Goal: Task Accomplishment & Management: Manage account settings

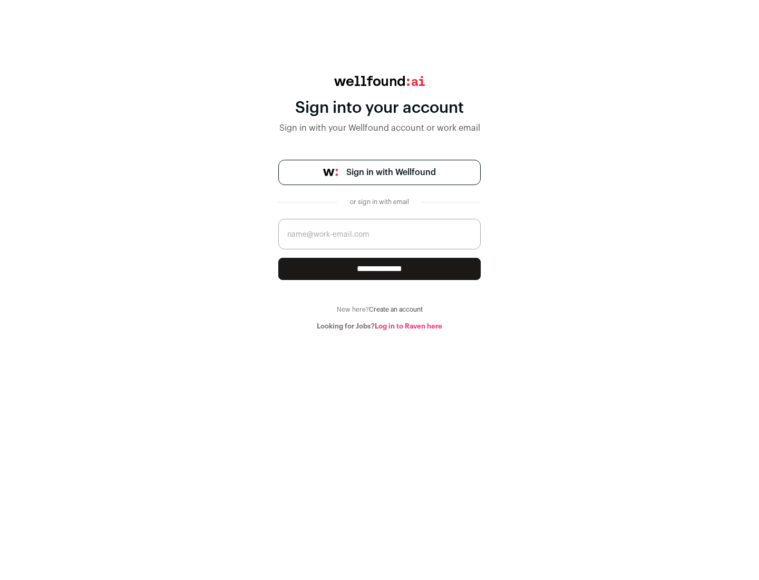
click at [390, 172] on span "Sign in with Wellfound" at bounding box center [391, 172] width 90 height 13
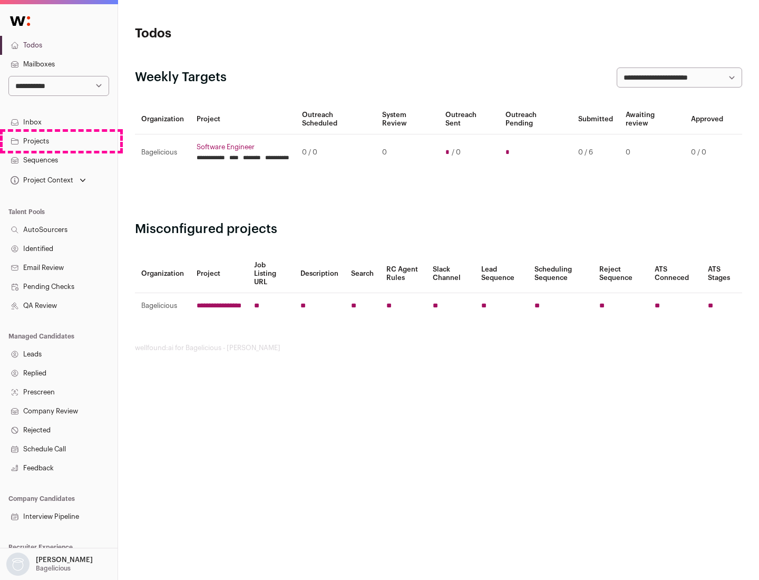
click at [58, 141] on link "Projects" at bounding box center [58, 141] width 117 height 19
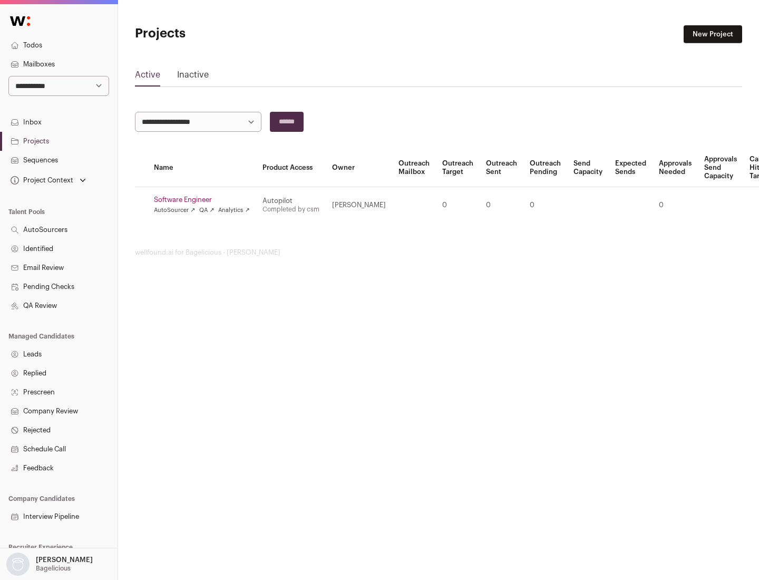
click at [205, 200] on link "Software Engineer" at bounding box center [202, 199] width 96 height 8
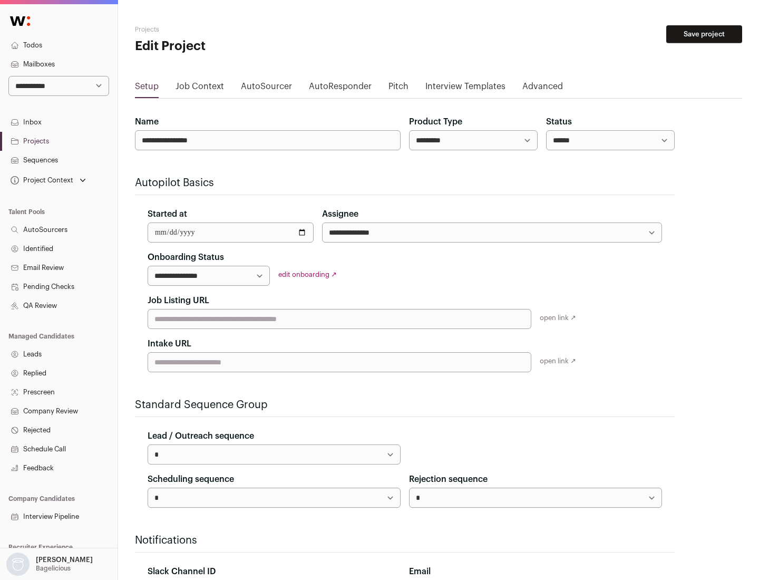
click at [704, 34] on button "Save project" at bounding box center [704, 34] width 76 height 18
